Goal: Task Accomplishment & Management: Use online tool/utility

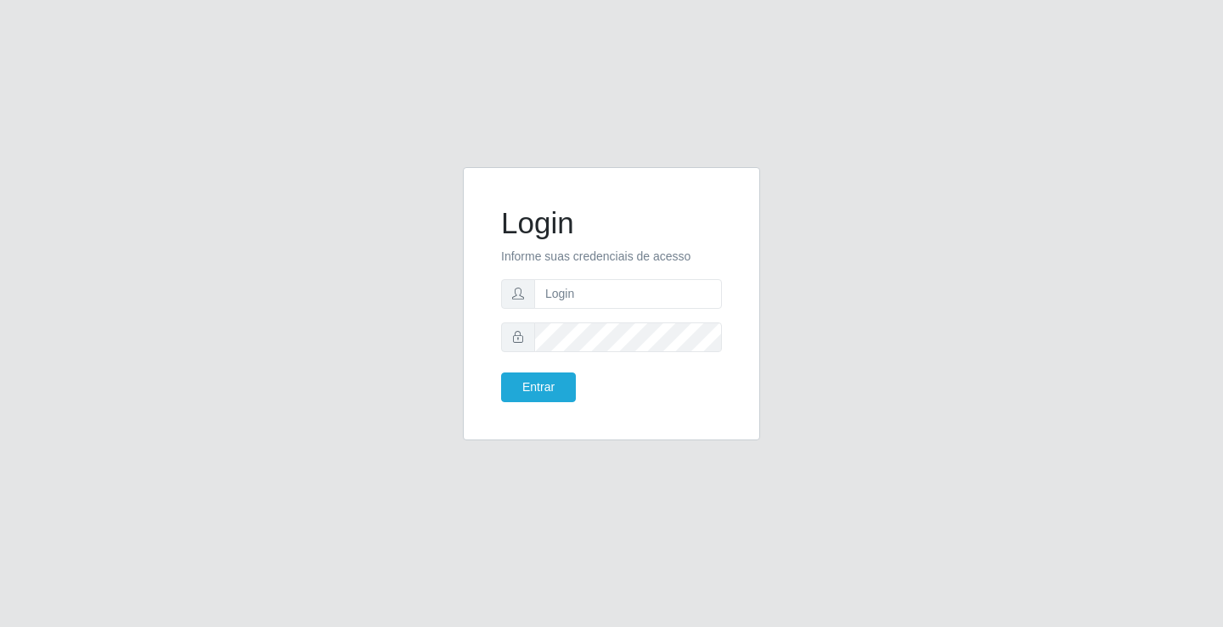
drag, startPoint x: 1058, startPoint y: 412, endPoint x: 1049, endPoint y: 403, distance: 12.6
click at [1058, 411] on div "Login Informe suas credenciais de acesso Entrar" at bounding box center [611, 314] width 968 height 294
click at [711, 286] on input "text" at bounding box center [628, 294] width 188 height 30
type input "william@ideal"
click at [501, 373] on button "Entrar" at bounding box center [538, 388] width 75 height 30
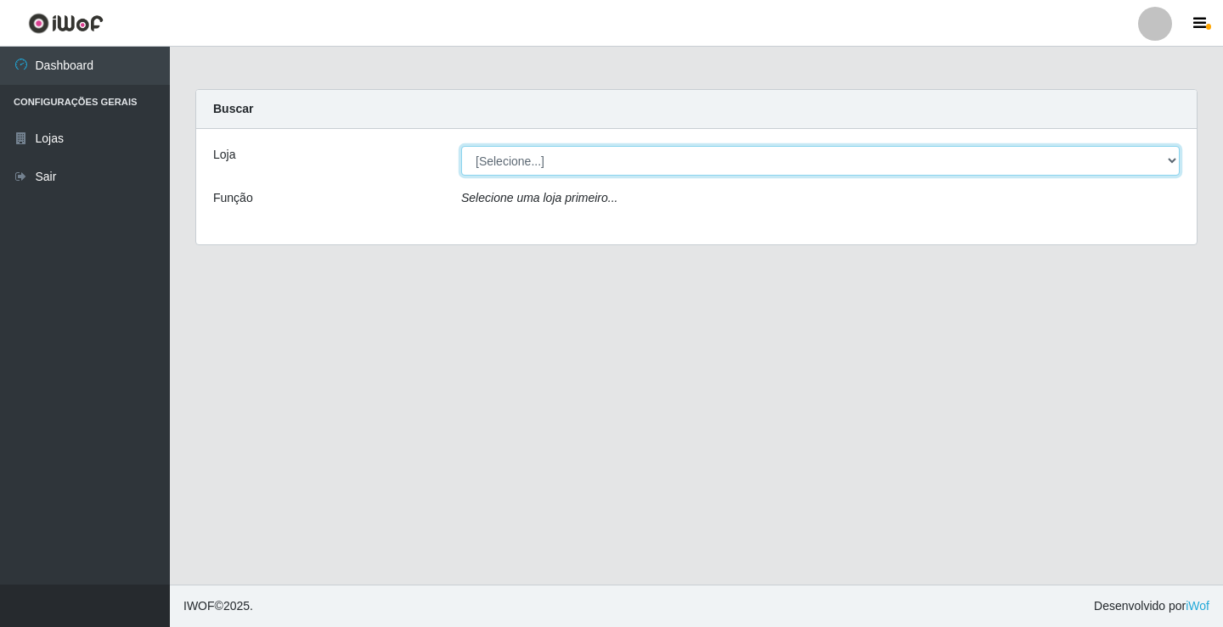
click at [625, 154] on select "[Selecione...] Ideal - Conceição" at bounding box center [820, 161] width 718 height 30
select select "231"
click at [461, 146] on select "[Selecione...] Ideal - Conceição" at bounding box center [820, 161] width 718 height 30
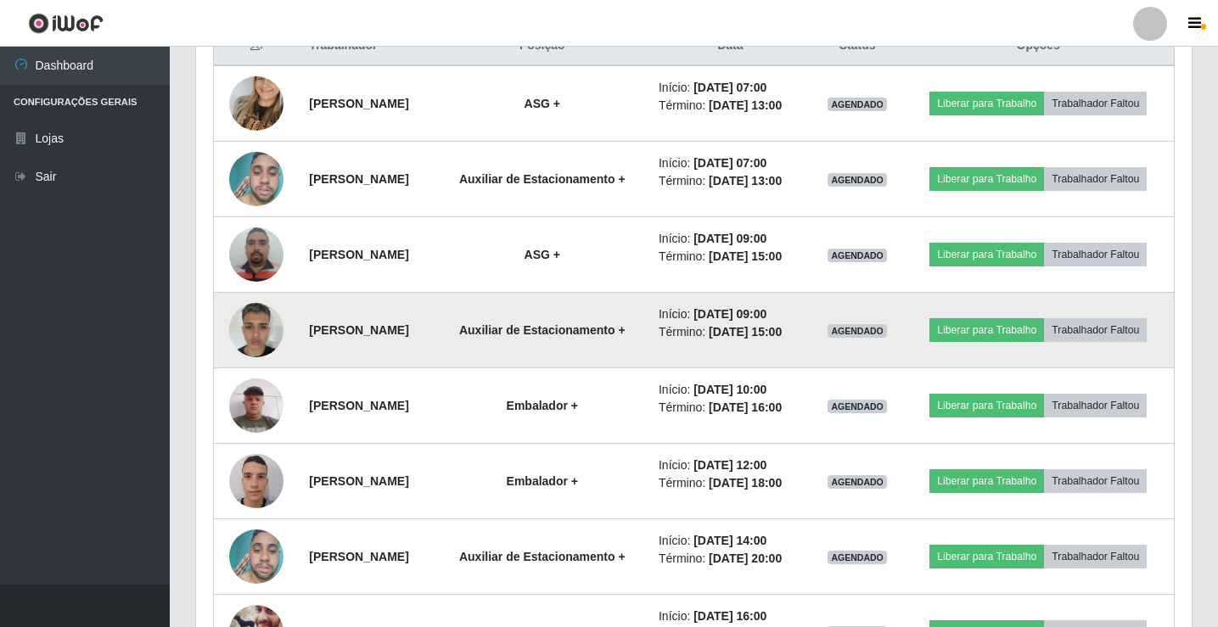
scroll to position [708, 0]
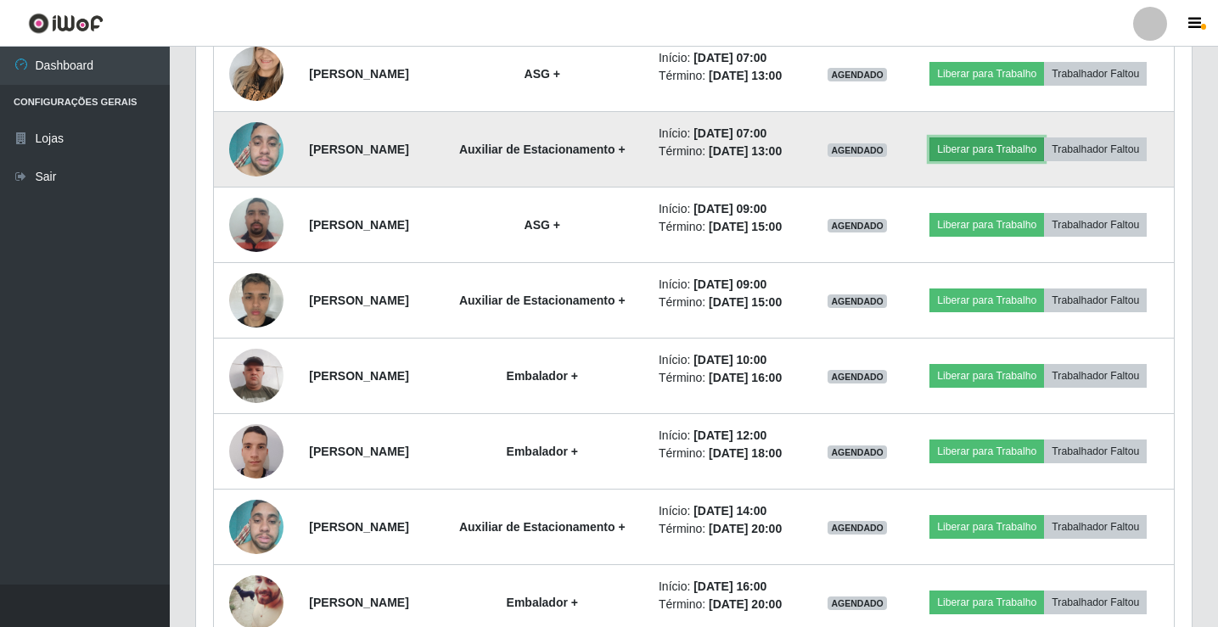
click at [968, 148] on button "Liberar para Trabalho" at bounding box center [987, 150] width 115 height 24
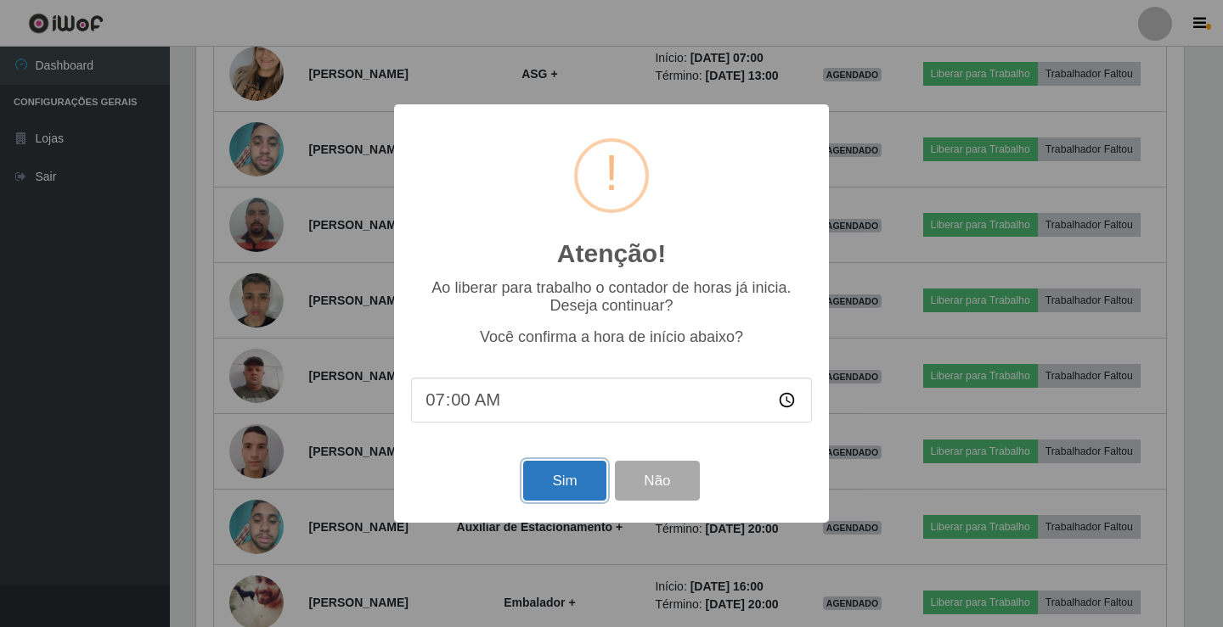
click at [588, 492] on button "Sim" at bounding box center [564, 481] width 82 height 40
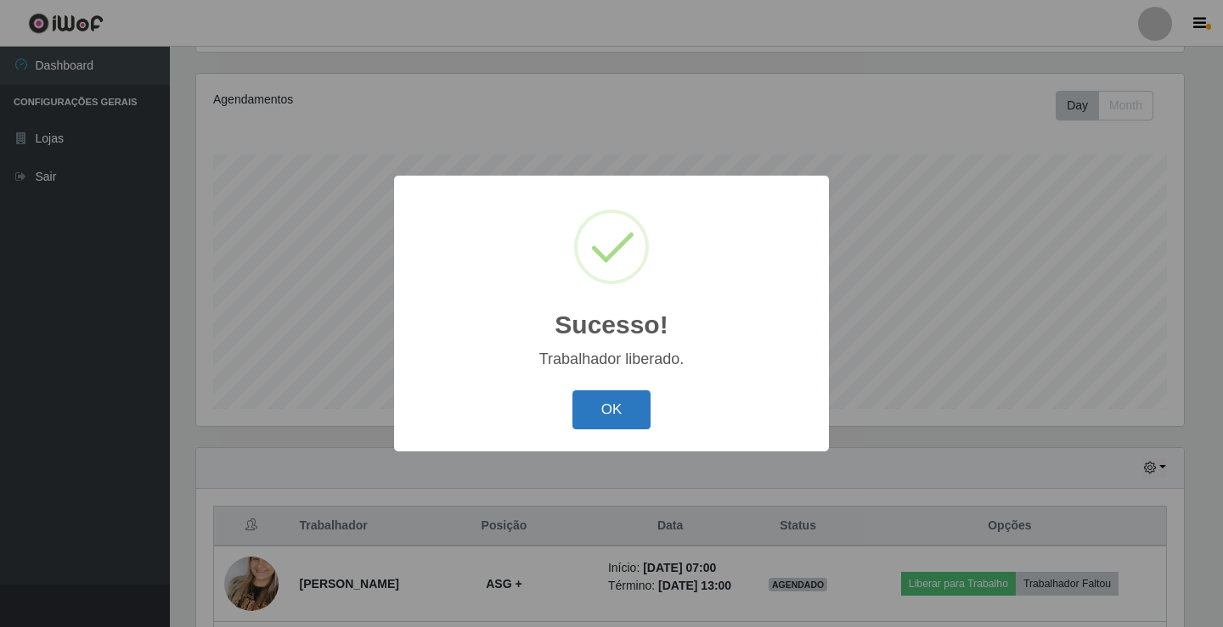
click at [628, 413] on button "OK" at bounding box center [611, 411] width 79 height 40
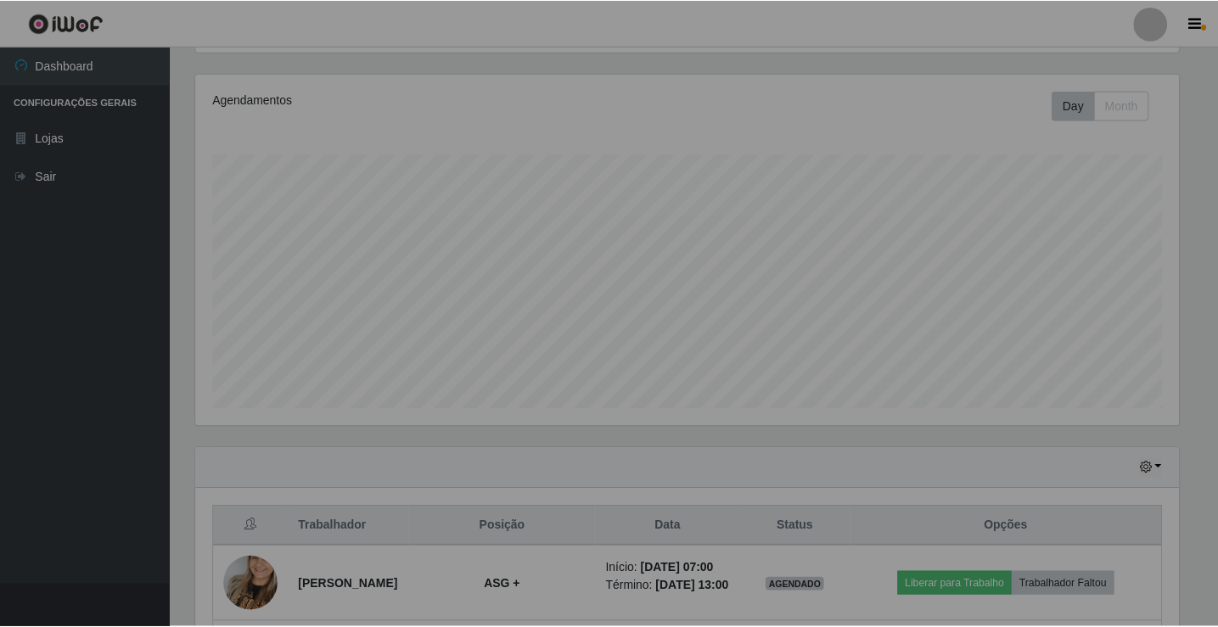
scroll to position [352, 996]
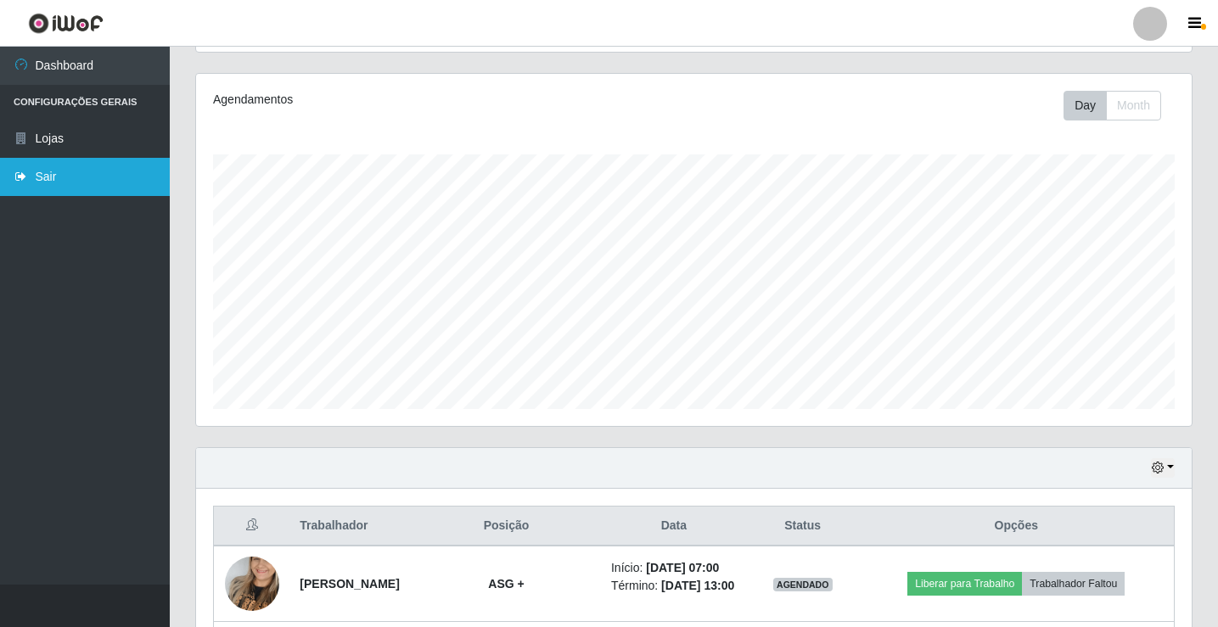
click at [48, 193] on link "Sair" at bounding box center [85, 177] width 170 height 38
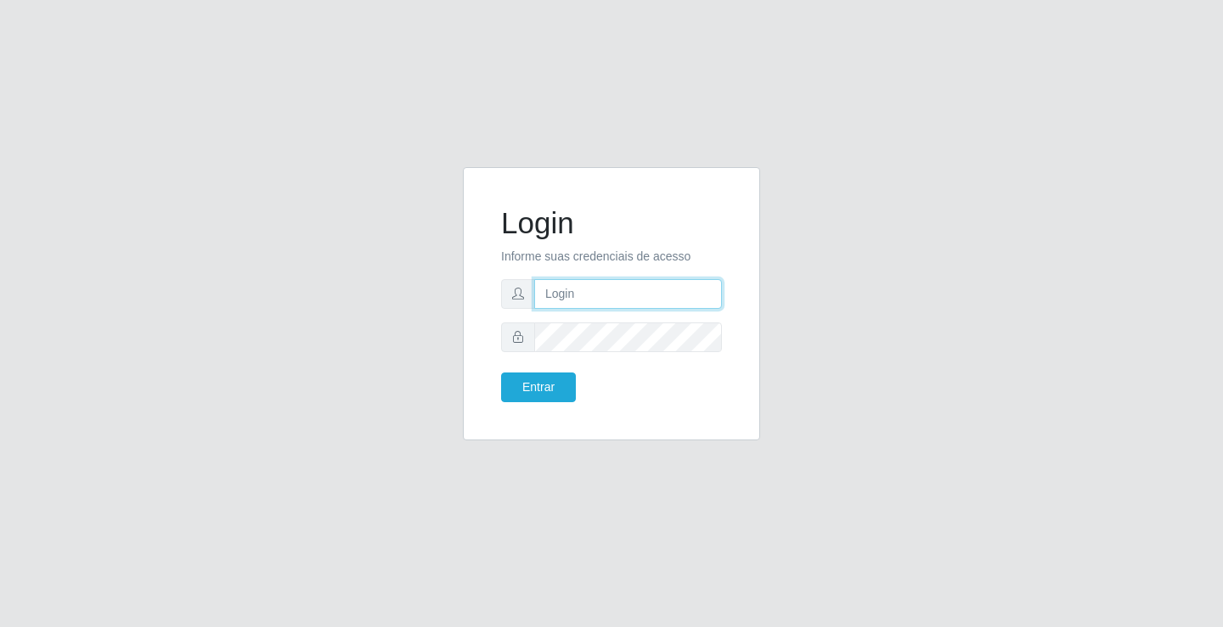
click at [571, 305] on input "text" at bounding box center [628, 294] width 188 height 30
type input "william@ideal"
click at [556, 385] on button "Entrar" at bounding box center [538, 388] width 75 height 30
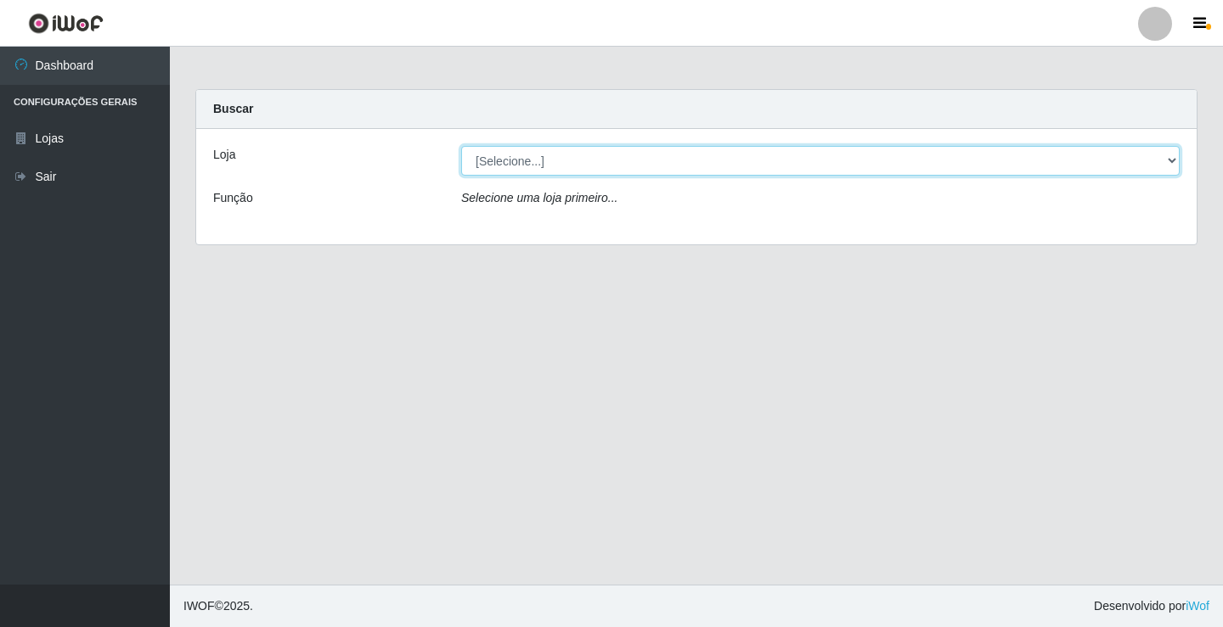
drag, startPoint x: 775, startPoint y: 183, endPoint x: 808, endPoint y: 158, distance: 41.3
click at [808, 158] on select "[Selecione...] Ideal - Conceição" at bounding box center [820, 161] width 718 height 30
select select "231"
click at [461, 146] on select "[Selecione...] Ideal - Conceição" at bounding box center [820, 161] width 718 height 30
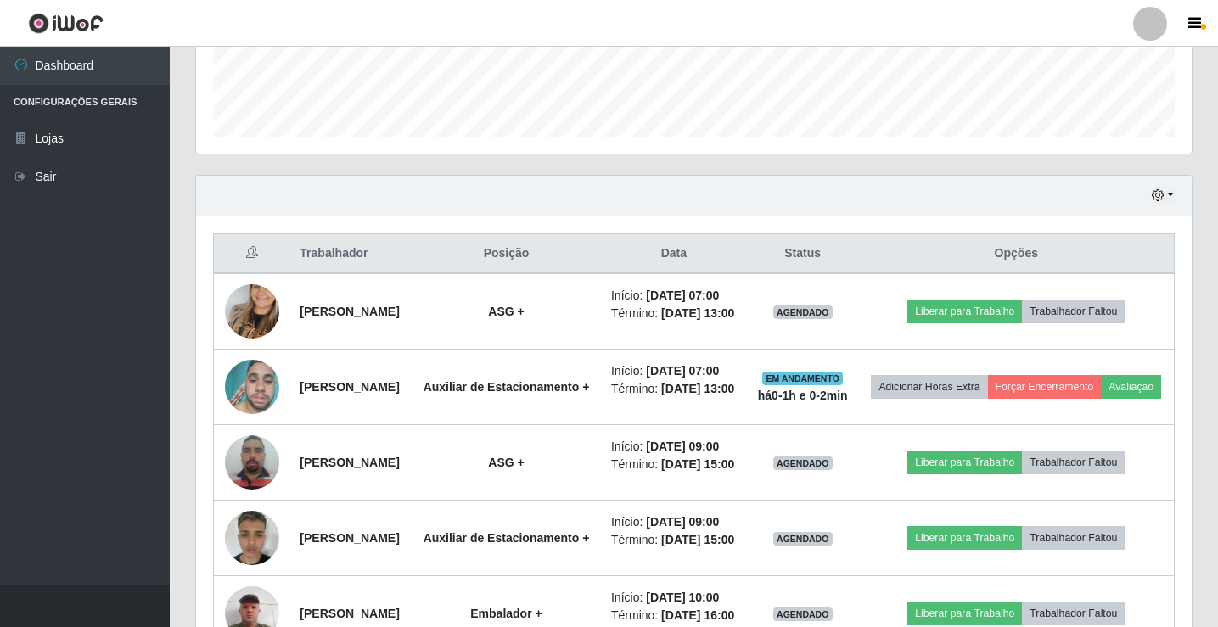
scroll to position [509, 0]
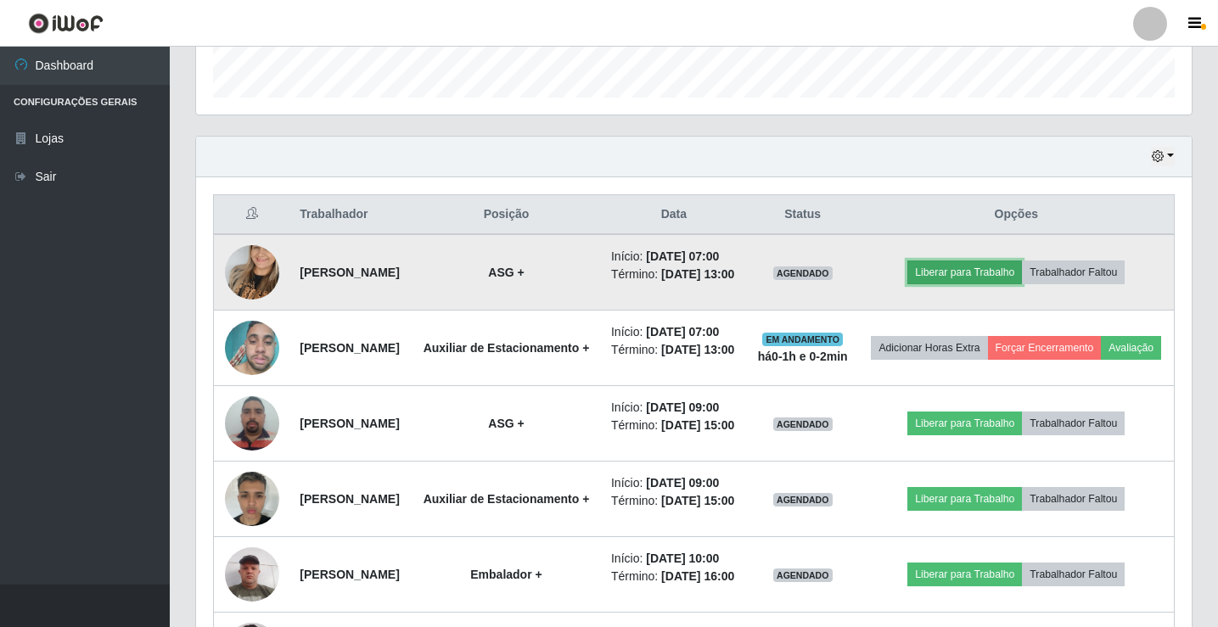
click at [948, 283] on button "Liberar para Trabalho" at bounding box center [965, 273] width 115 height 24
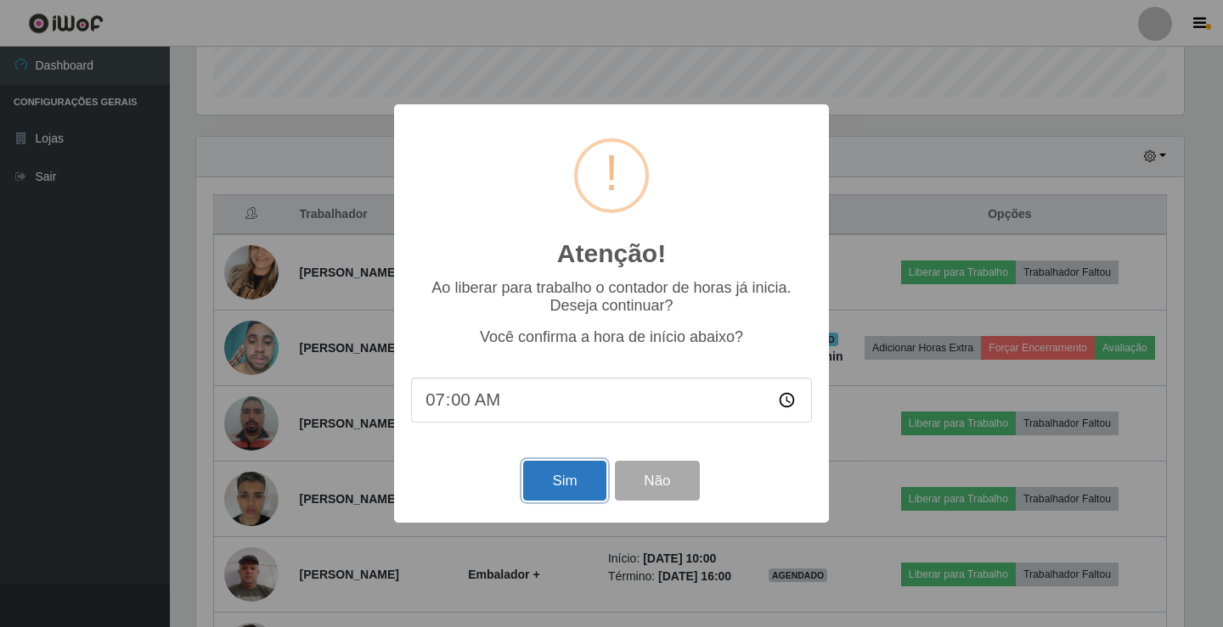
click at [567, 499] on button "Sim" at bounding box center [564, 481] width 82 height 40
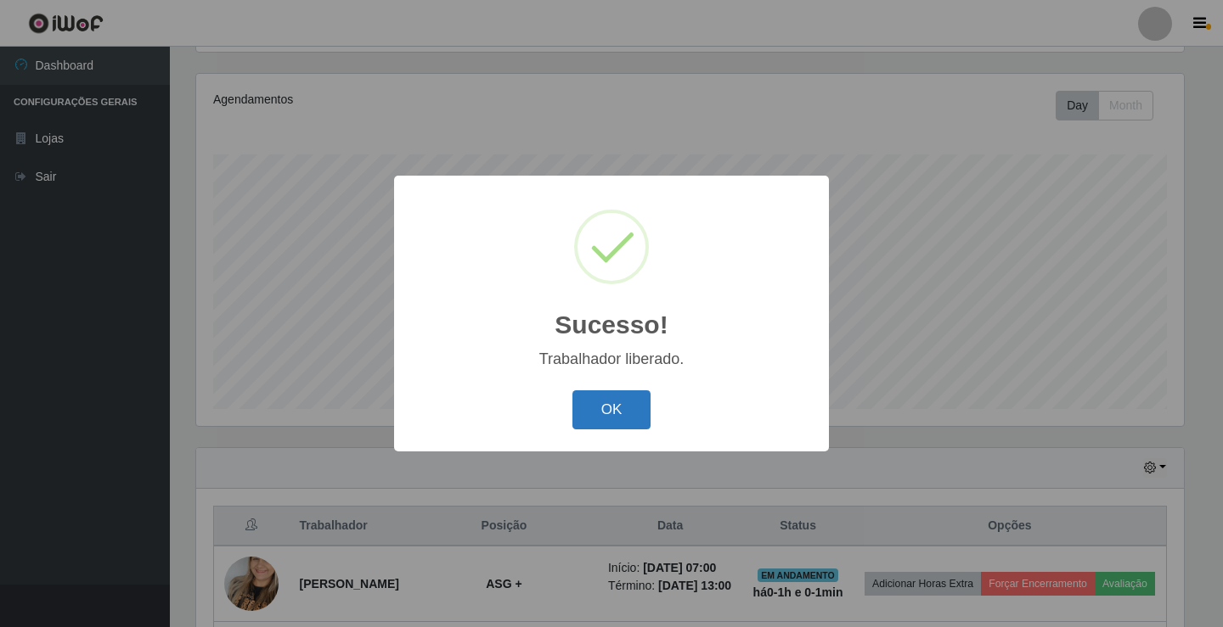
click at [627, 414] on button "OK" at bounding box center [611, 411] width 79 height 40
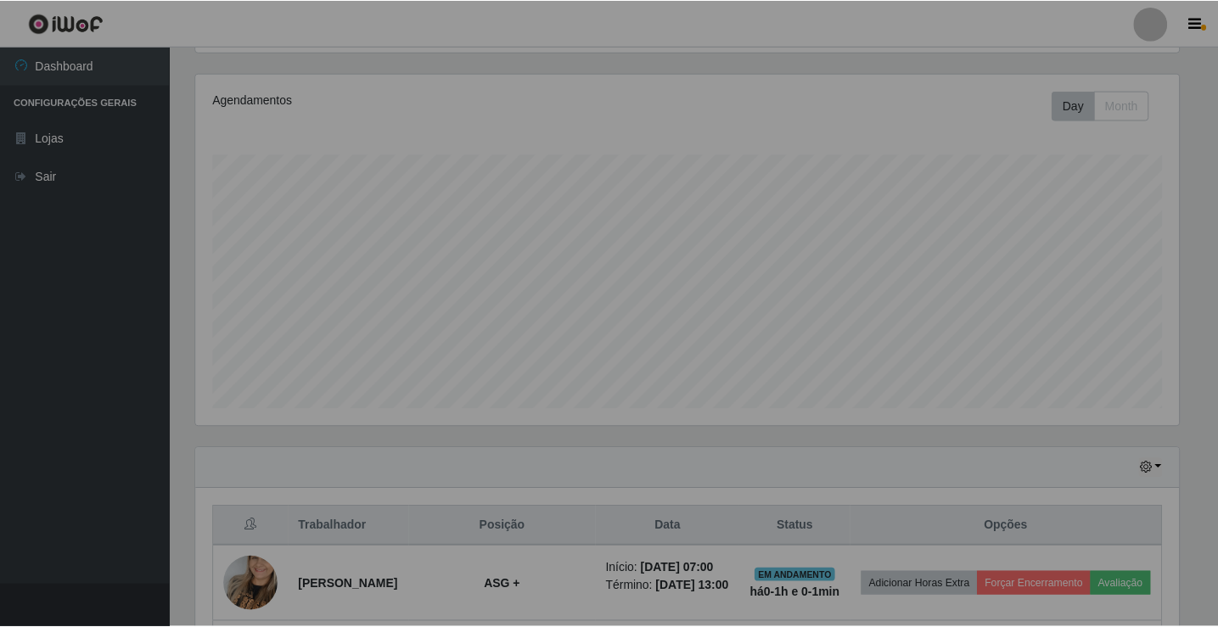
scroll to position [352, 996]
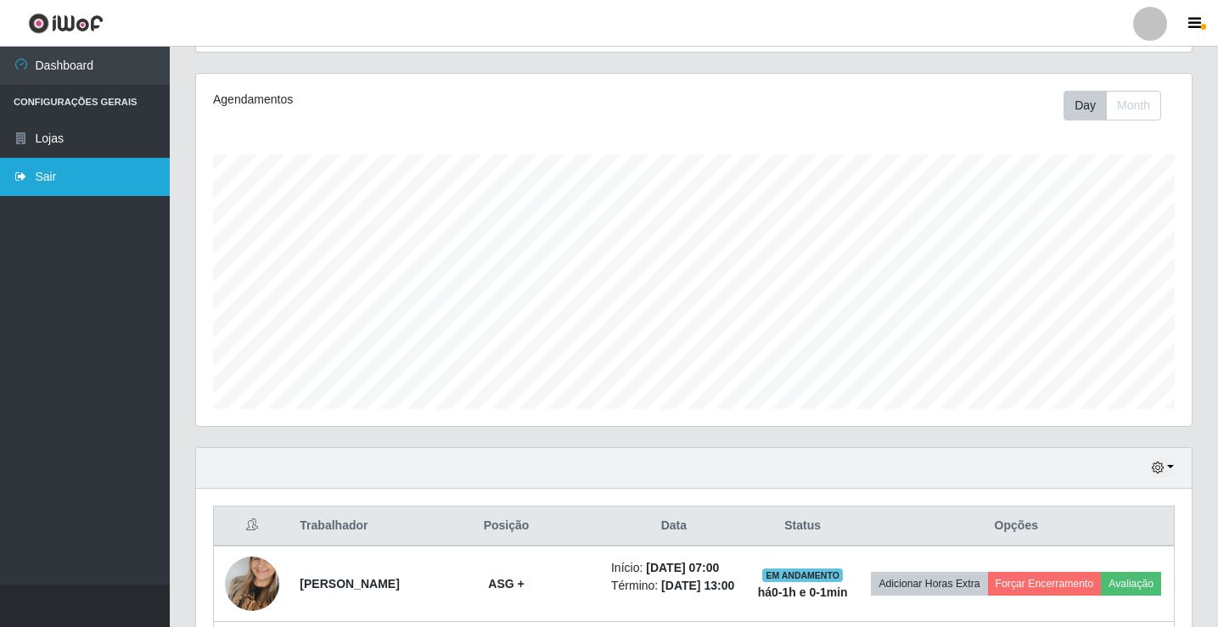
click at [120, 187] on link "Sair" at bounding box center [85, 177] width 170 height 38
